Goal: Task Accomplishment & Management: Manage account settings

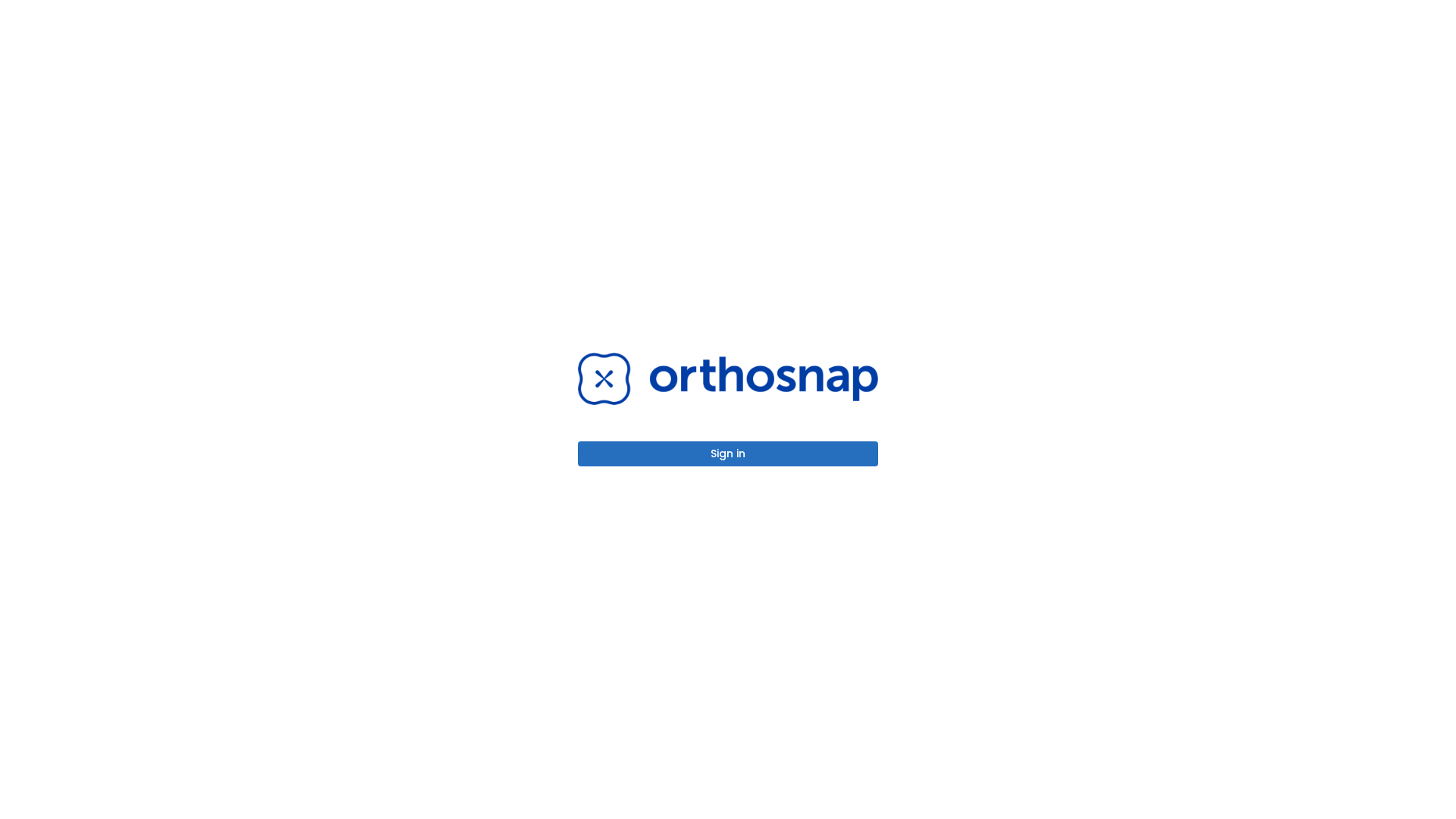
click at [728, 454] on button "Sign in" at bounding box center [728, 454] width 301 height 25
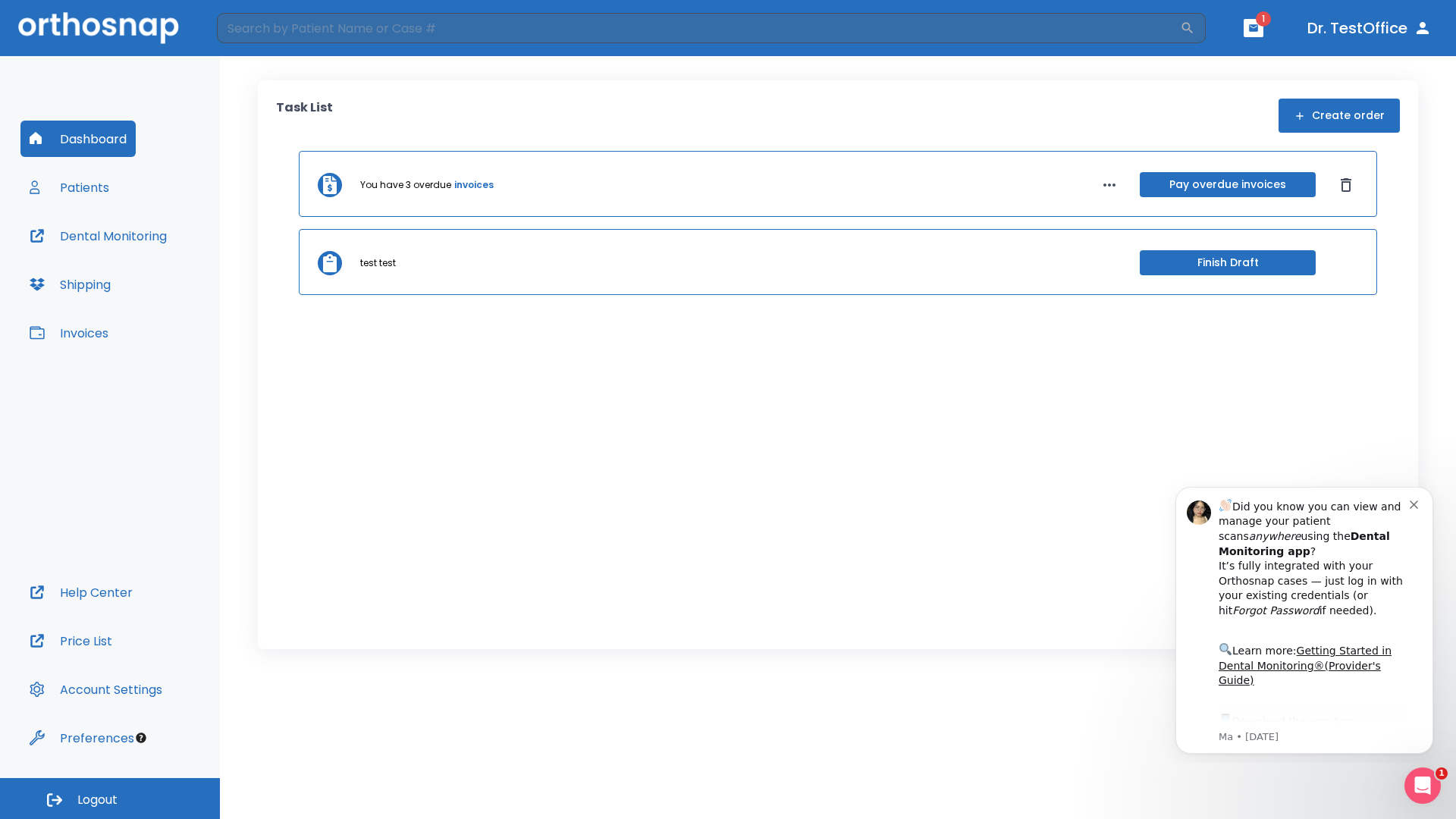
click at [110, 798] on span "Logout" at bounding box center [97, 799] width 40 height 16
